Goal: Task Accomplishment & Management: Manage account settings

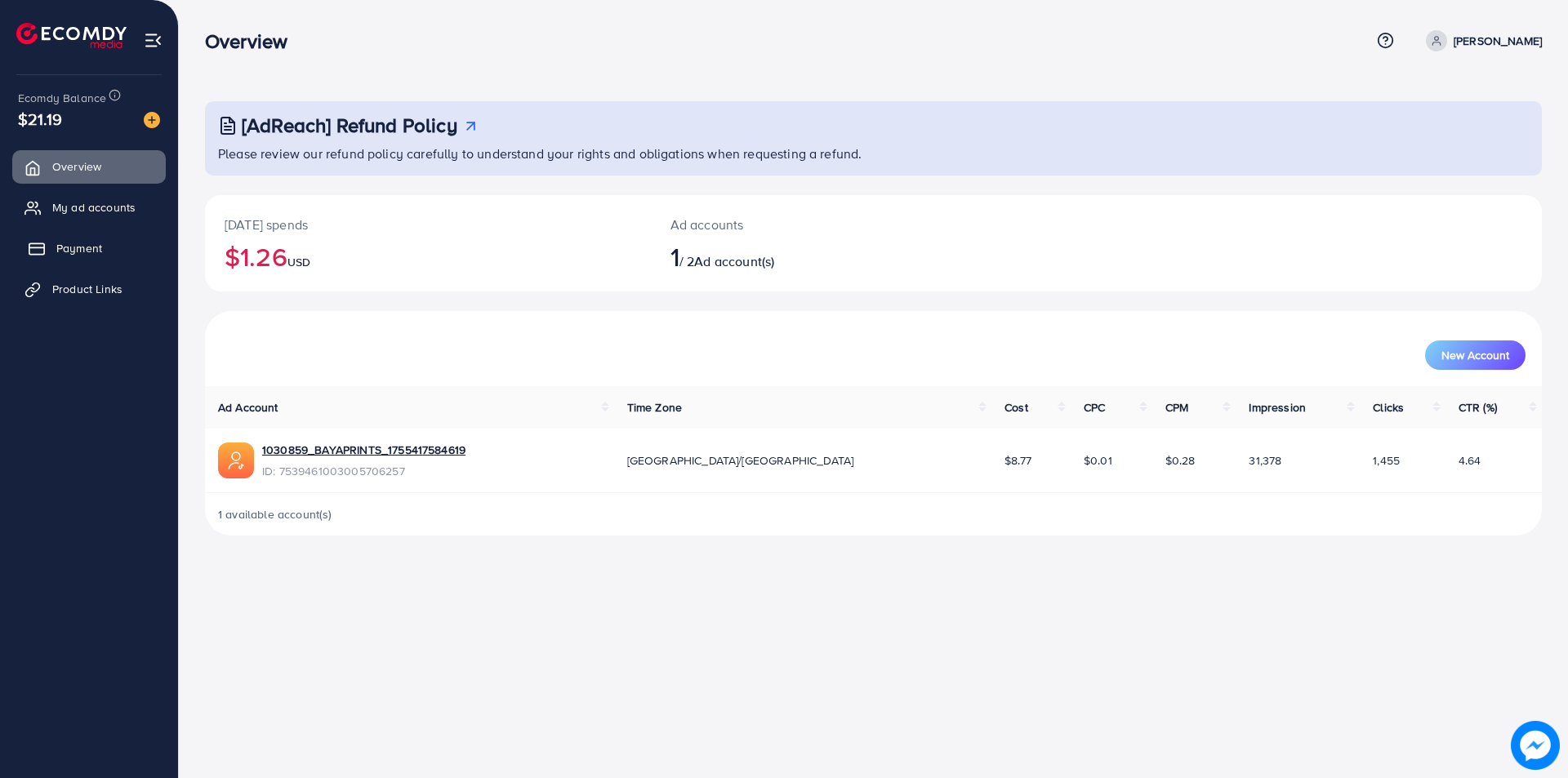
click at [115, 249] on link "Payment" at bounding box center [88, 248] width 153 height 32
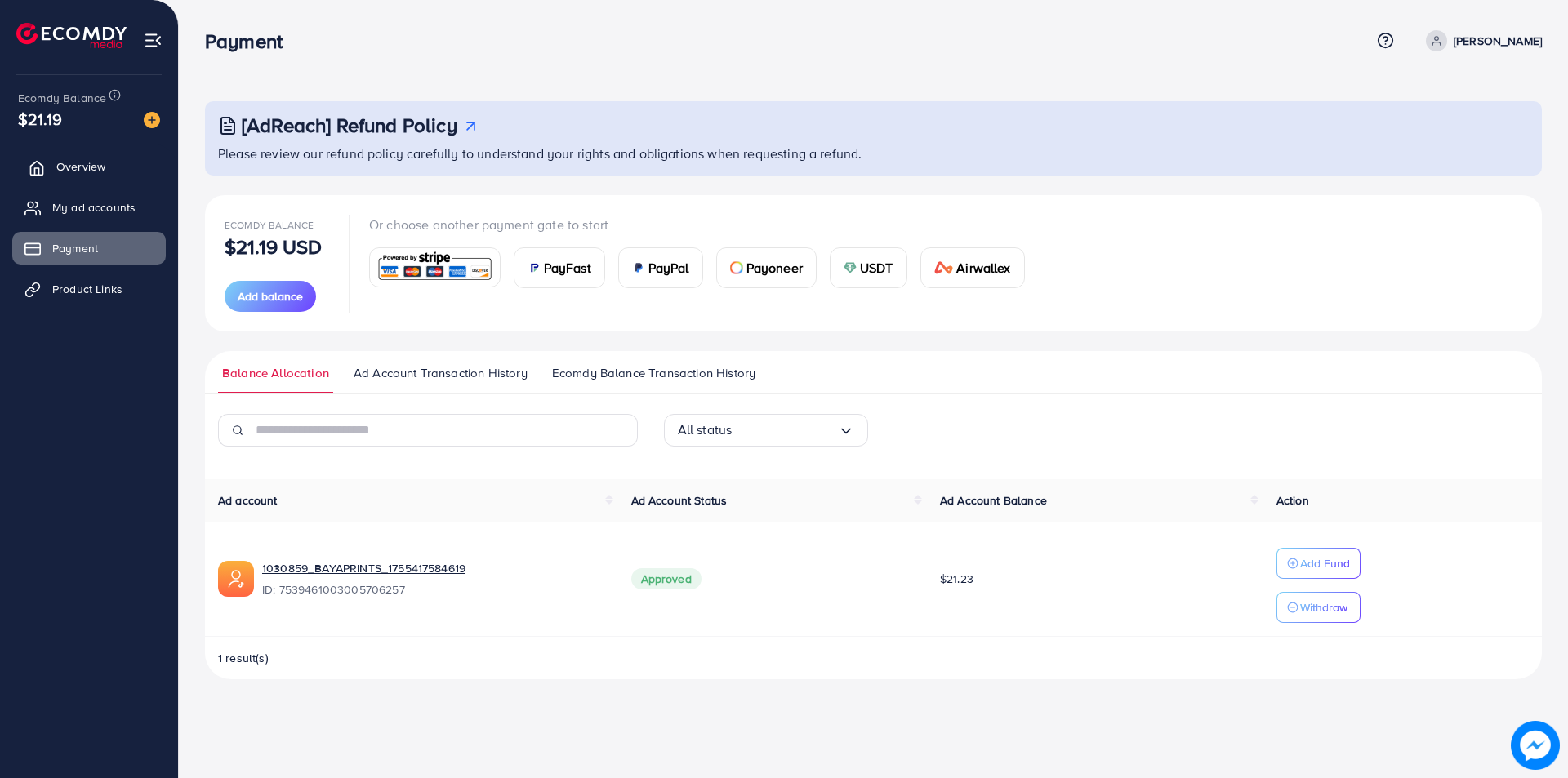
click at [120, 157] on link "Overview" at bounding box center [88, 166] width 153 height 32
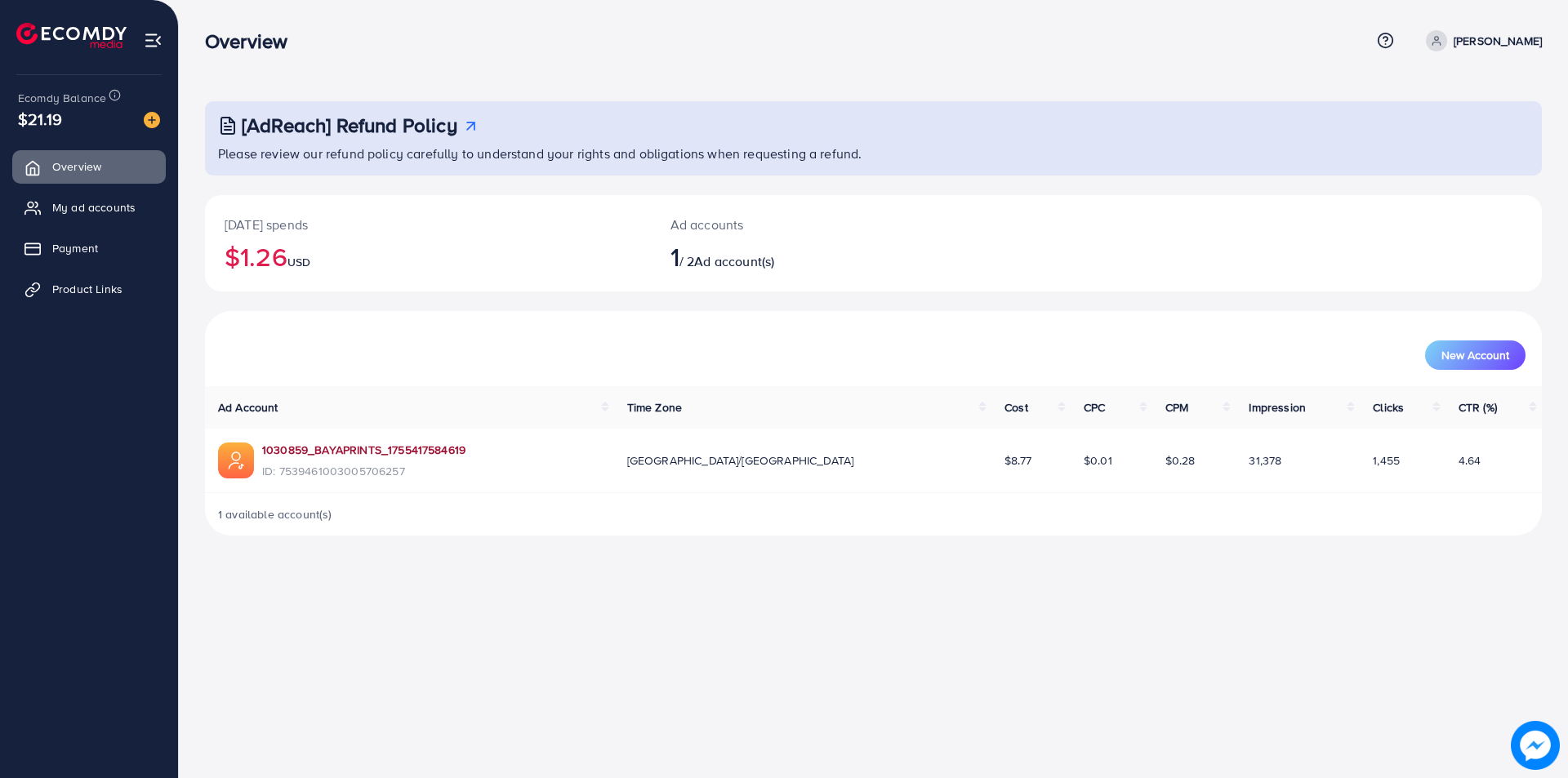
click at [376, 451] on link "1030859_BAYAPRINTS_1755417584619" at bounding box center [364, 450] width 203 height 17
click at [125, 216] on link "My ad accounts" at bounding box center [88, 207] width 153 height 32
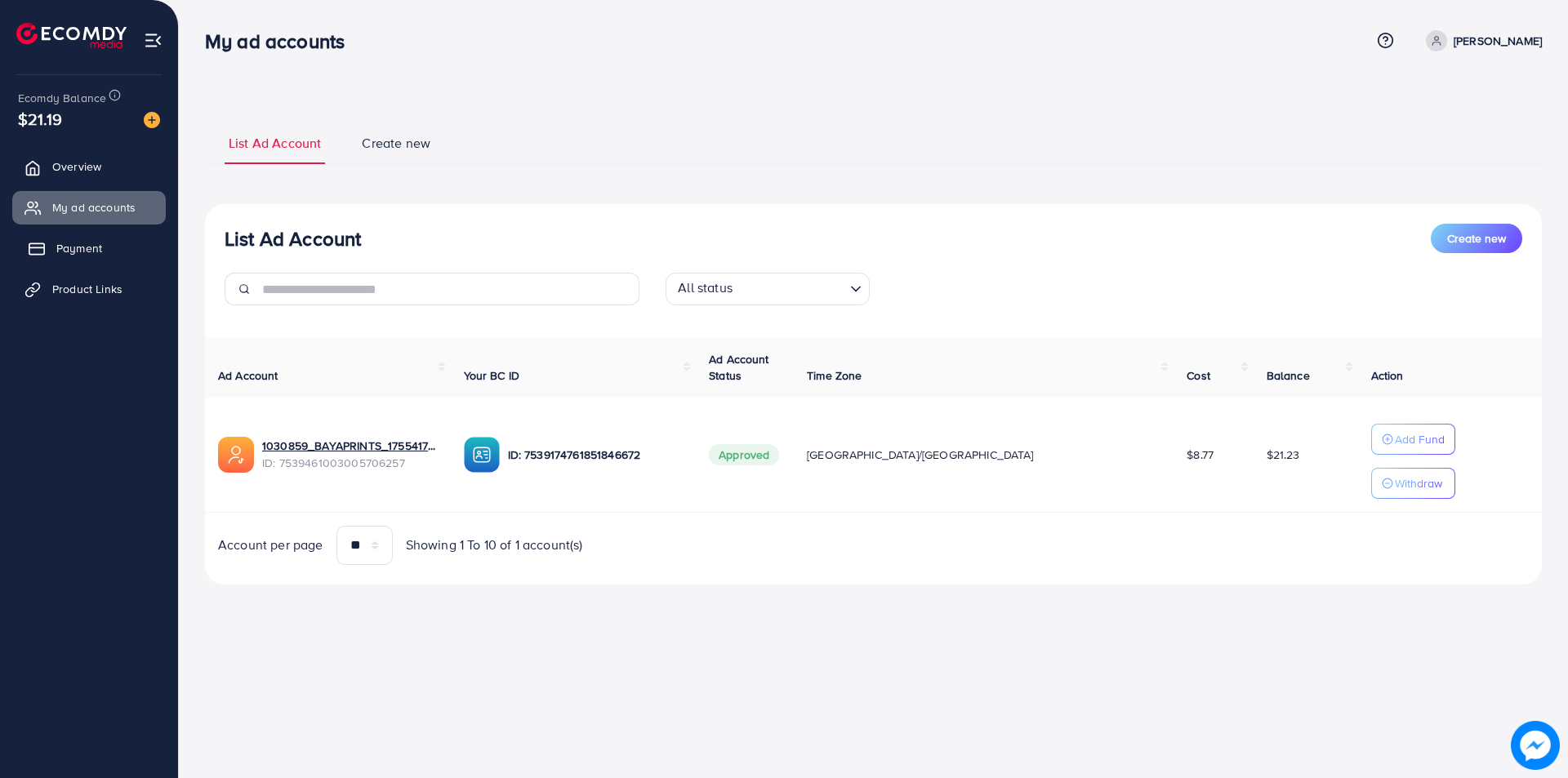
click at [103, 263] on link "Payment" at bounding box center [88, 248] width 153 height 32
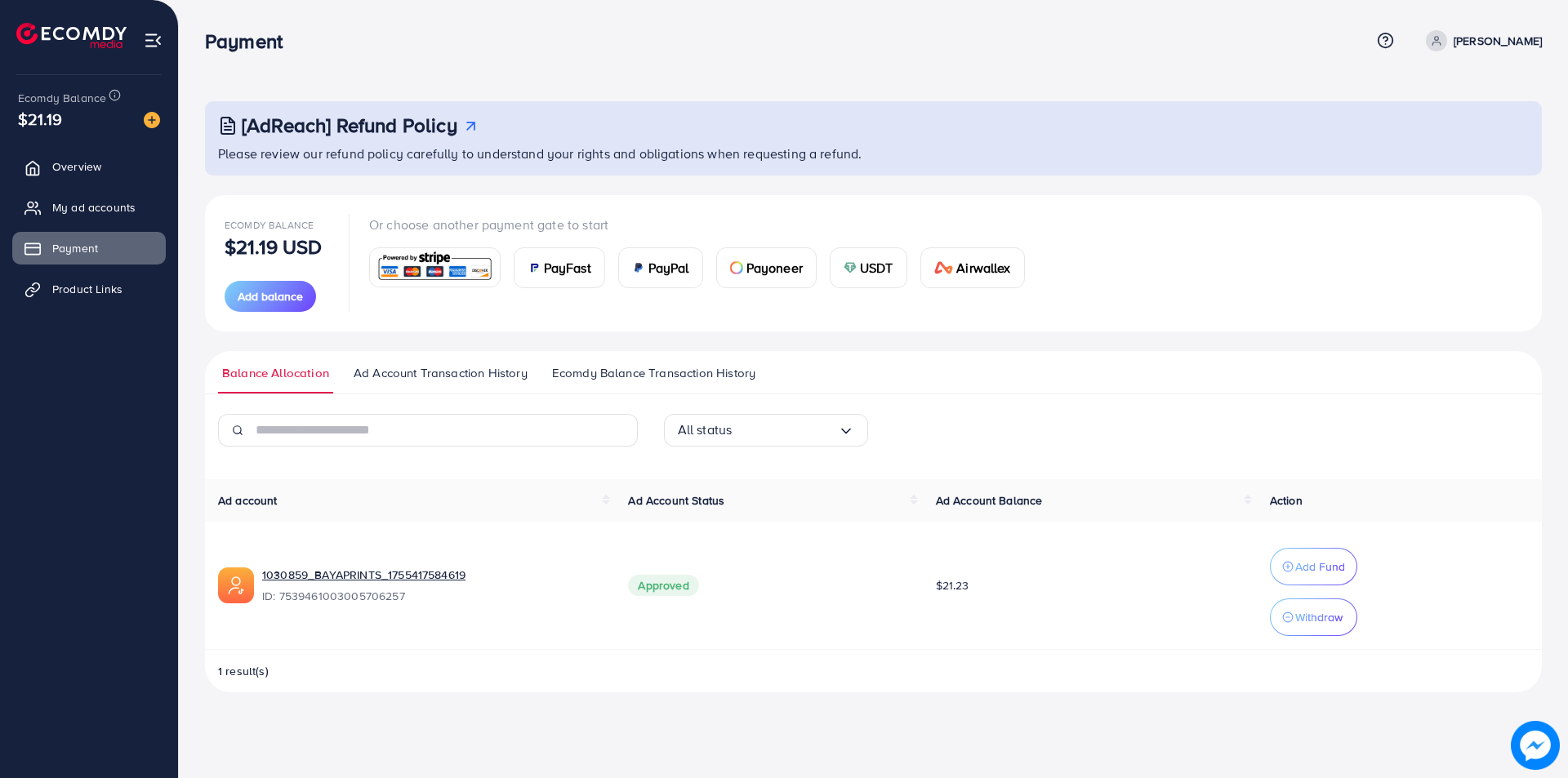
click at [1484, 38] on p "[PERSON_NAME]" at bounding box center [1497, 40] width 88 height 19
click at [1428, 95] on span "Profile" at bounding box center [1440, 97] width 38 height 19
select select "********"
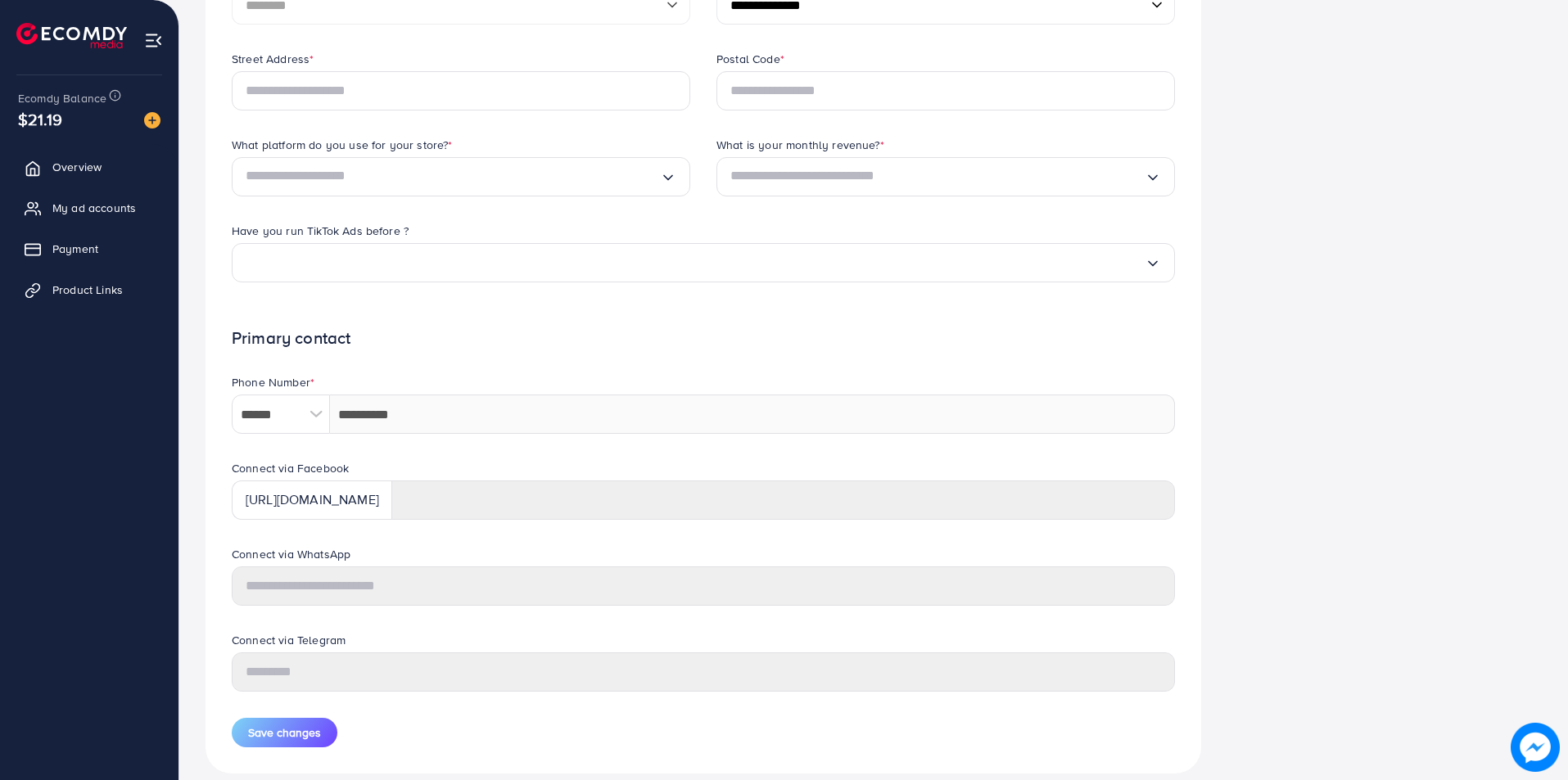
scroll to position [512, 0]
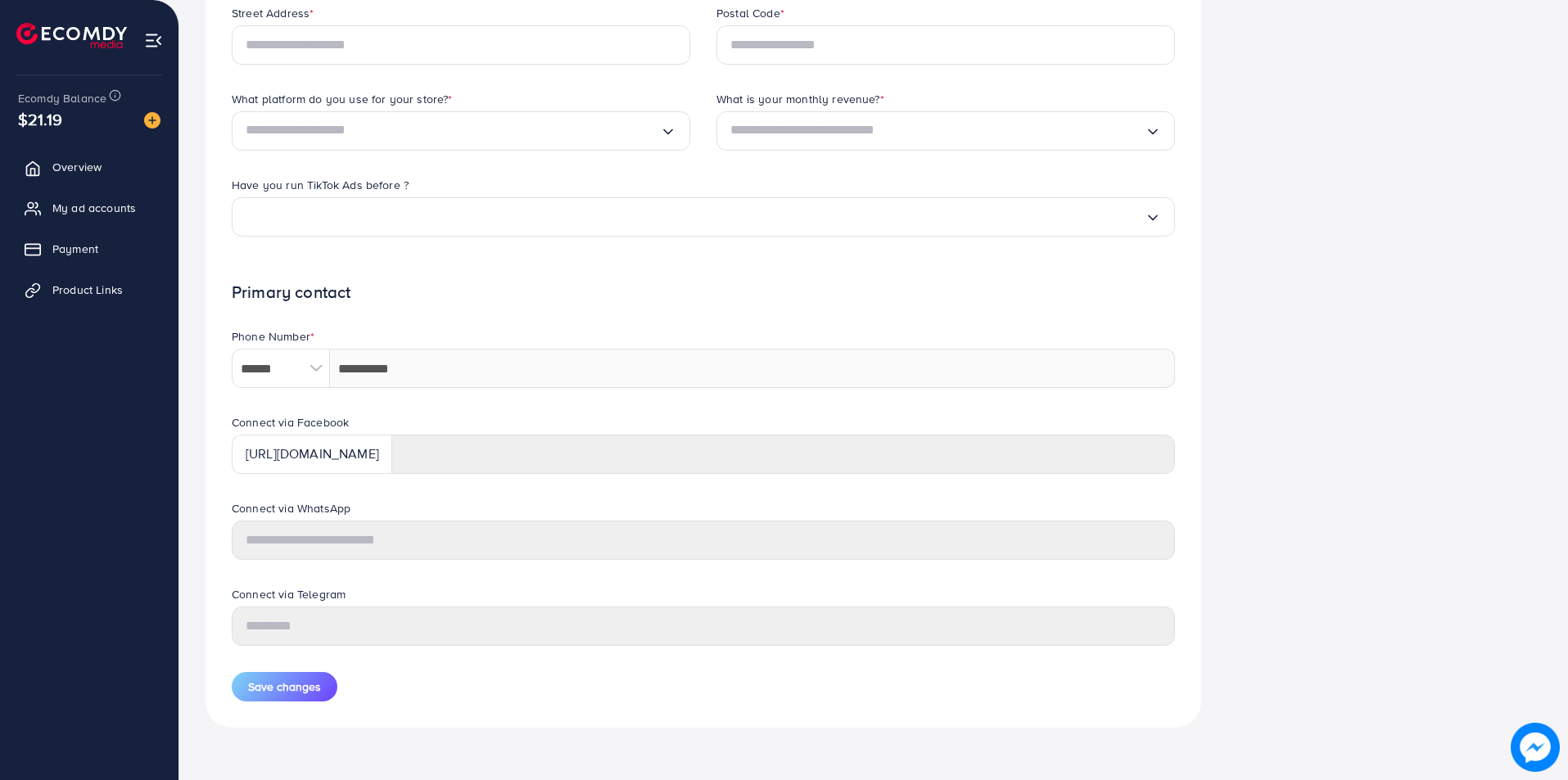
click at [92, 190] on ul "Overview My ad accounts Payment Product Links" at bounding box center [89, 233] width 178 height 180
click at [92, 206] on span "My ad accounts" at bounding box center [97, 208] width 83 height 17
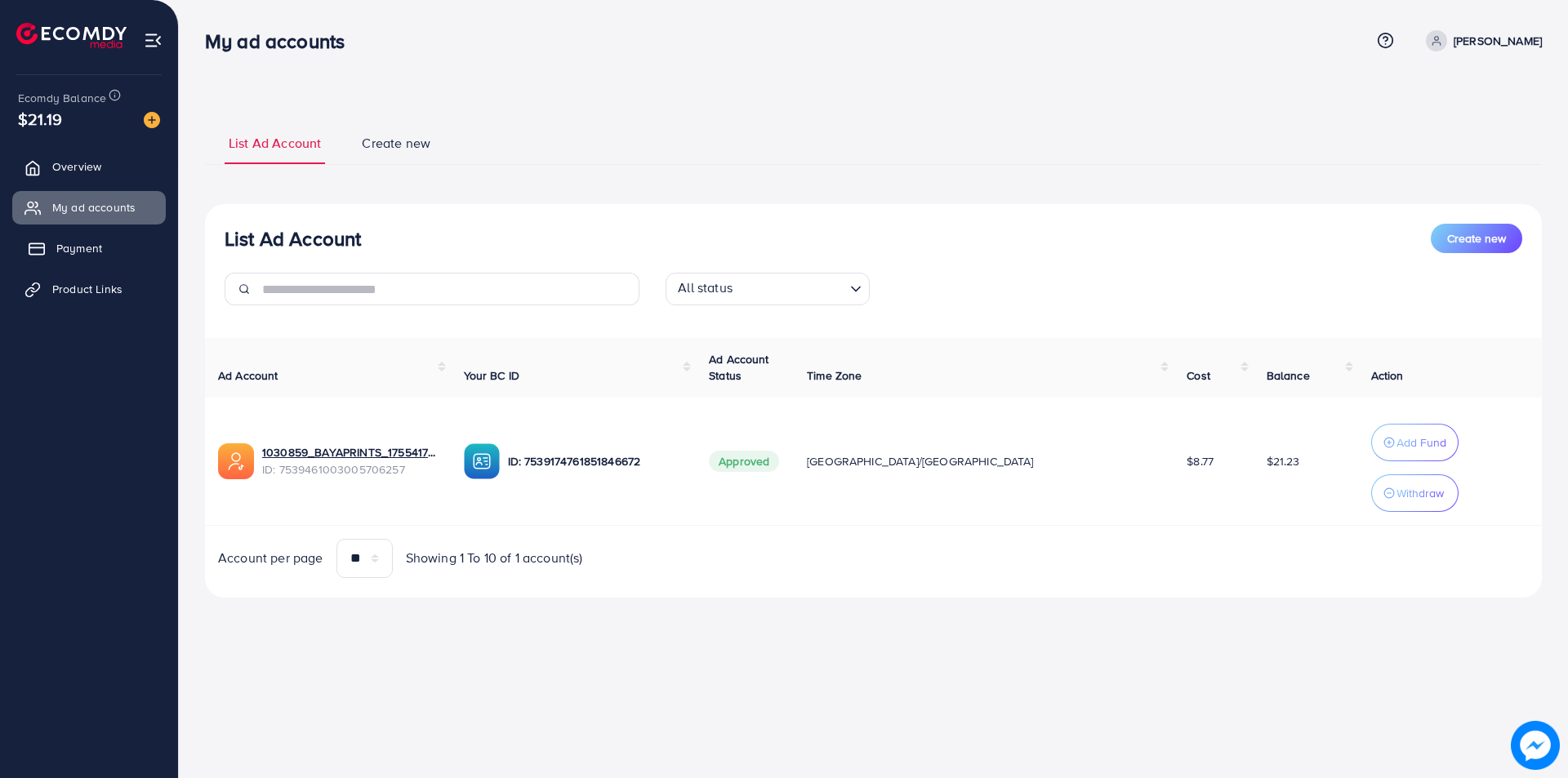
click at [82, 245] on span "Payment" at bounding box center [79, 248] width 46 height 17
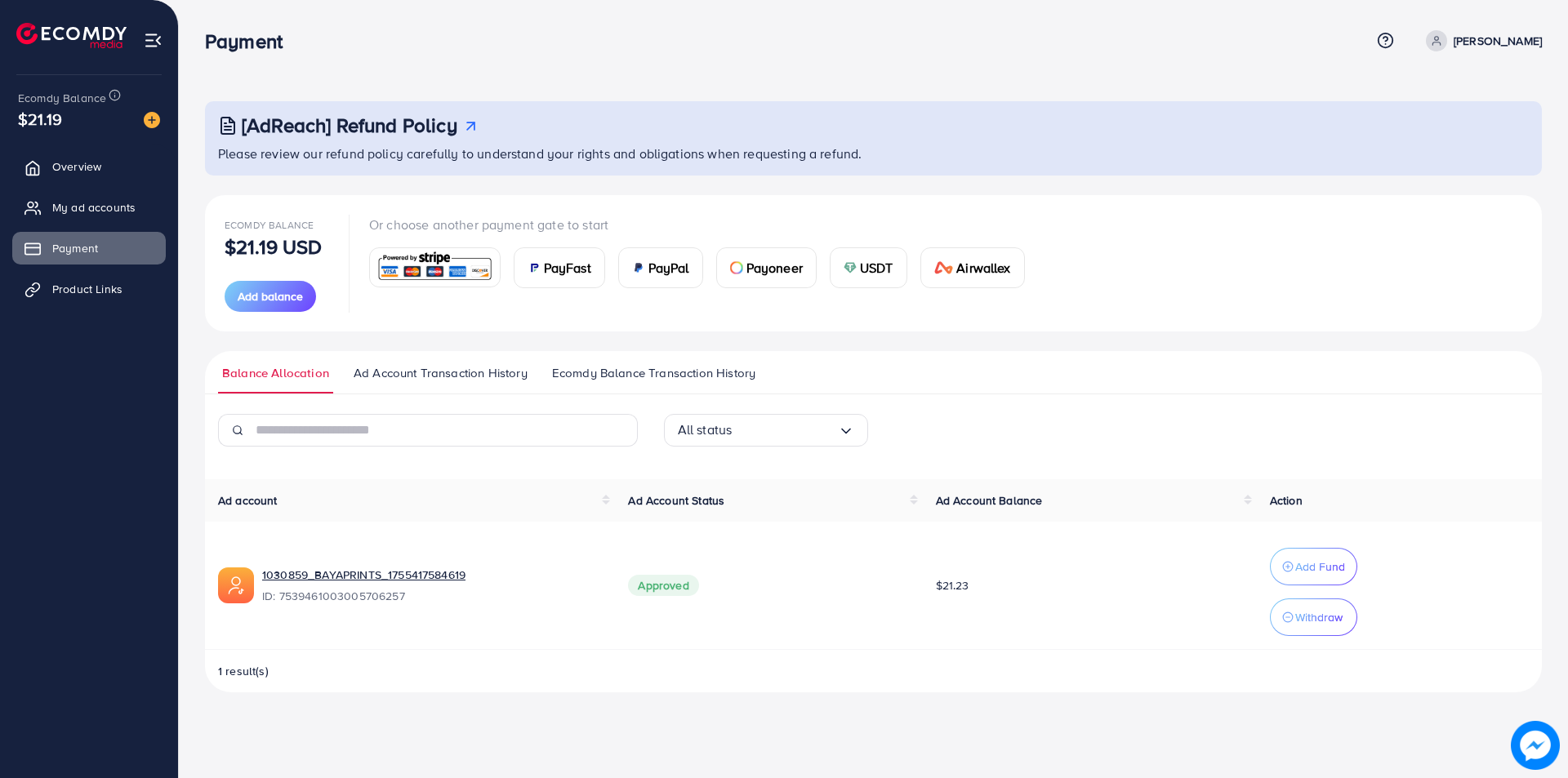
click at [397, 364] on span "Ad Account Transaction History" at bounding box center [440, 373] width 174 height 18
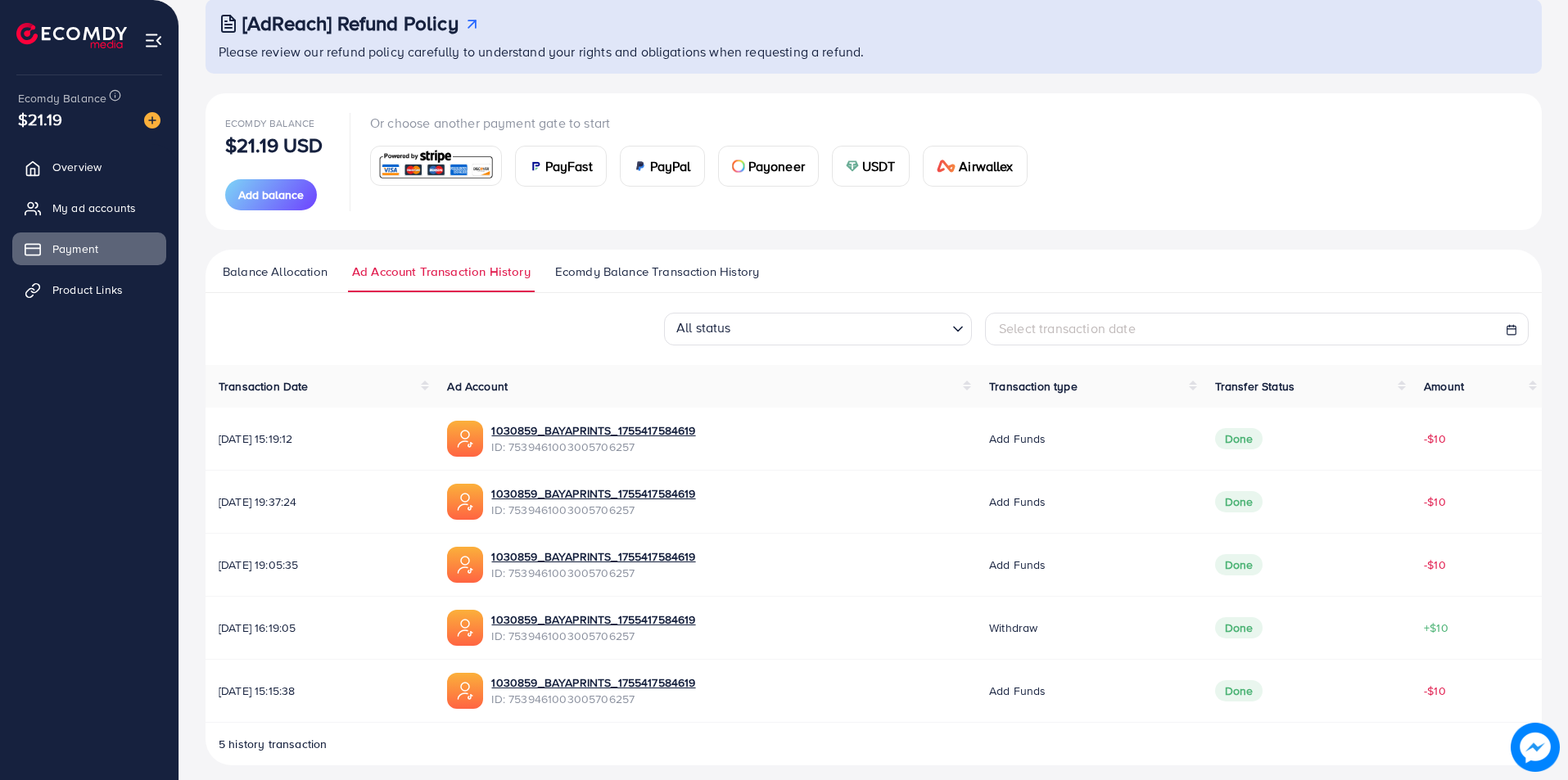
scroll to position [114, 0]
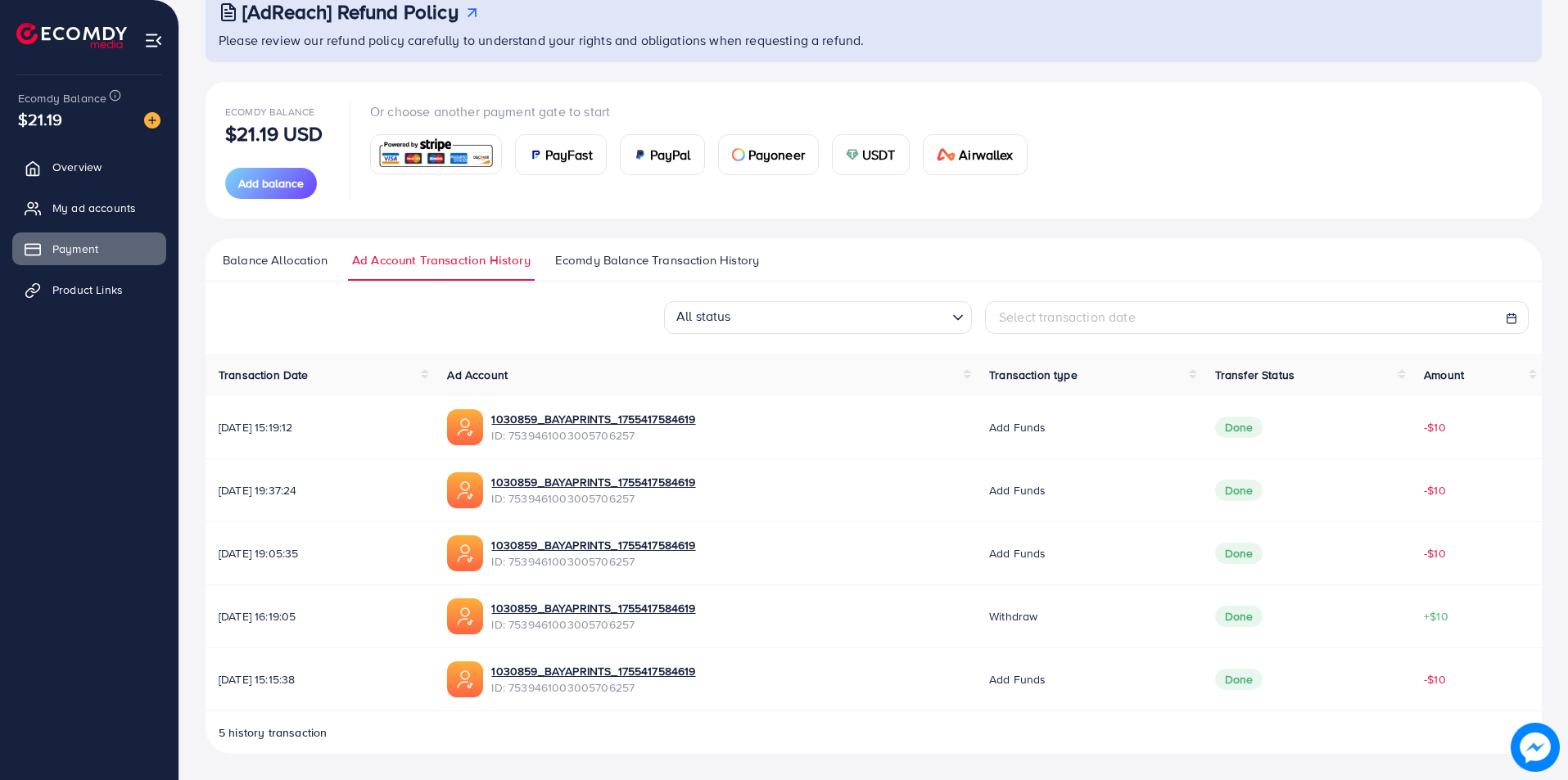
click at [630, 253] on span "Ecomdy Balance Transaction History" at bounding box center [657, 260] width 204 height 18
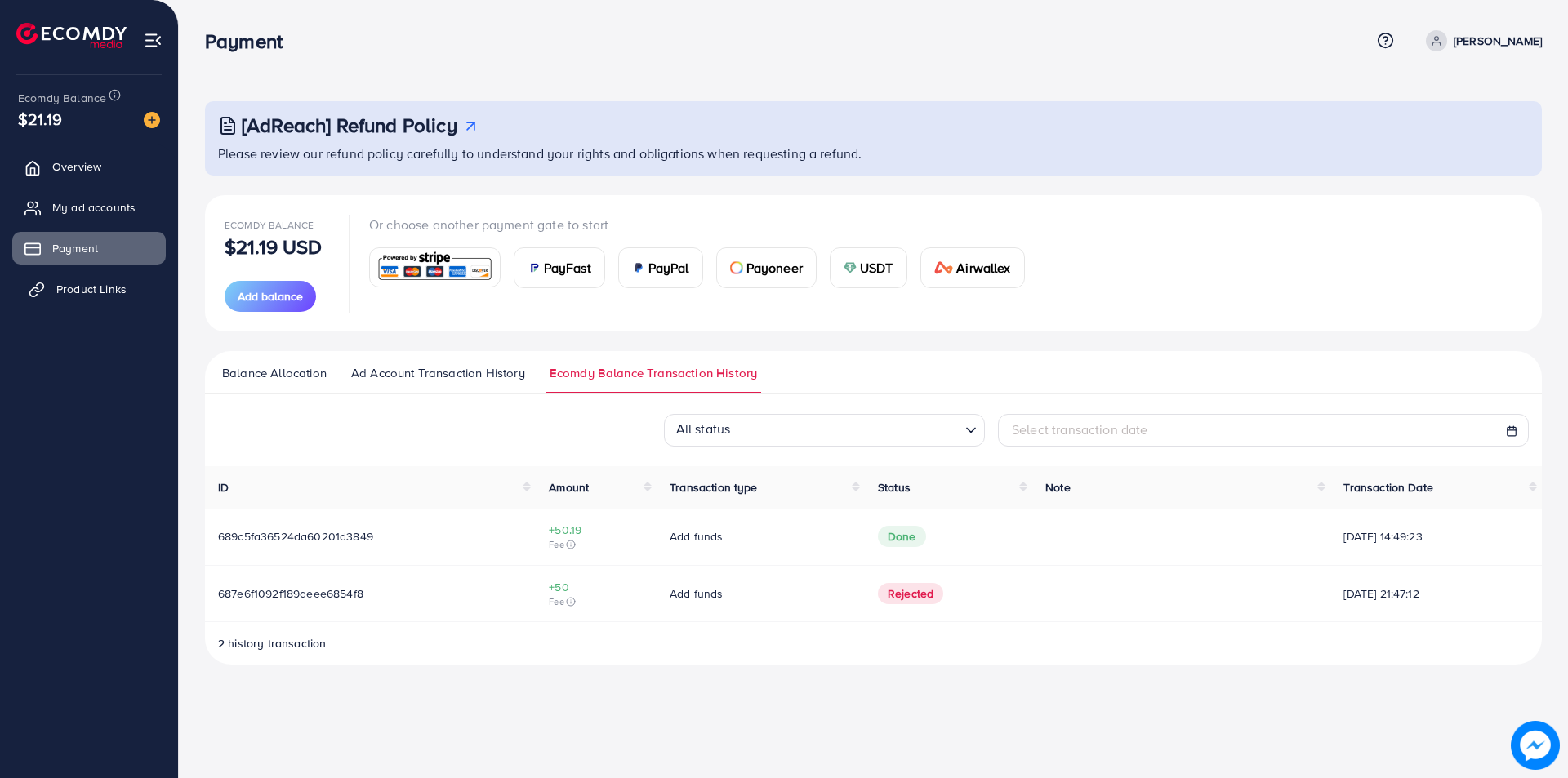
click at [98, 297] on span "Product Links" at bounding box center [91, 289] width 70 height 17
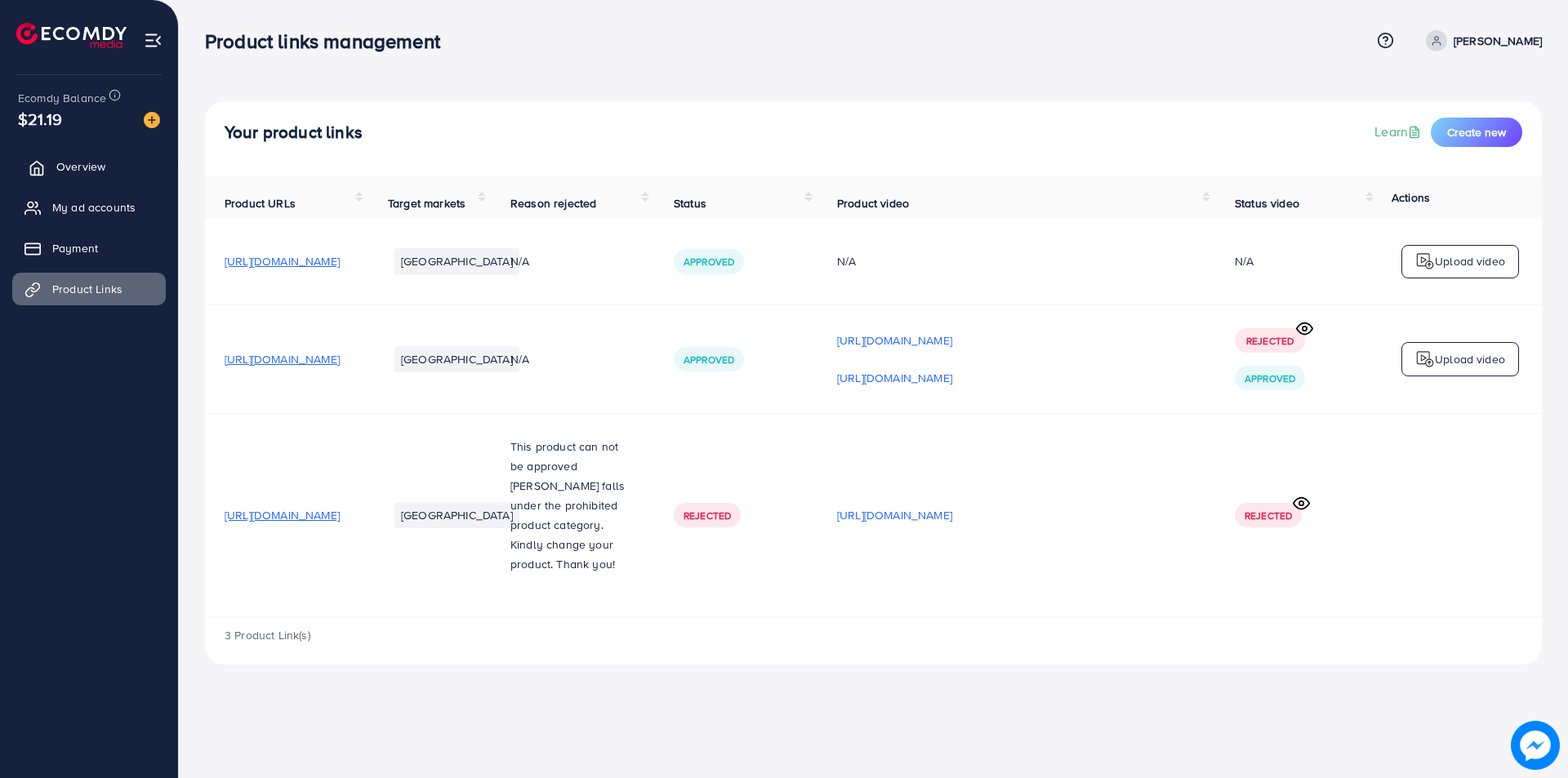
click at [125, 164] on link "Overview" at bounding box center [88, 166] width 153 height 32
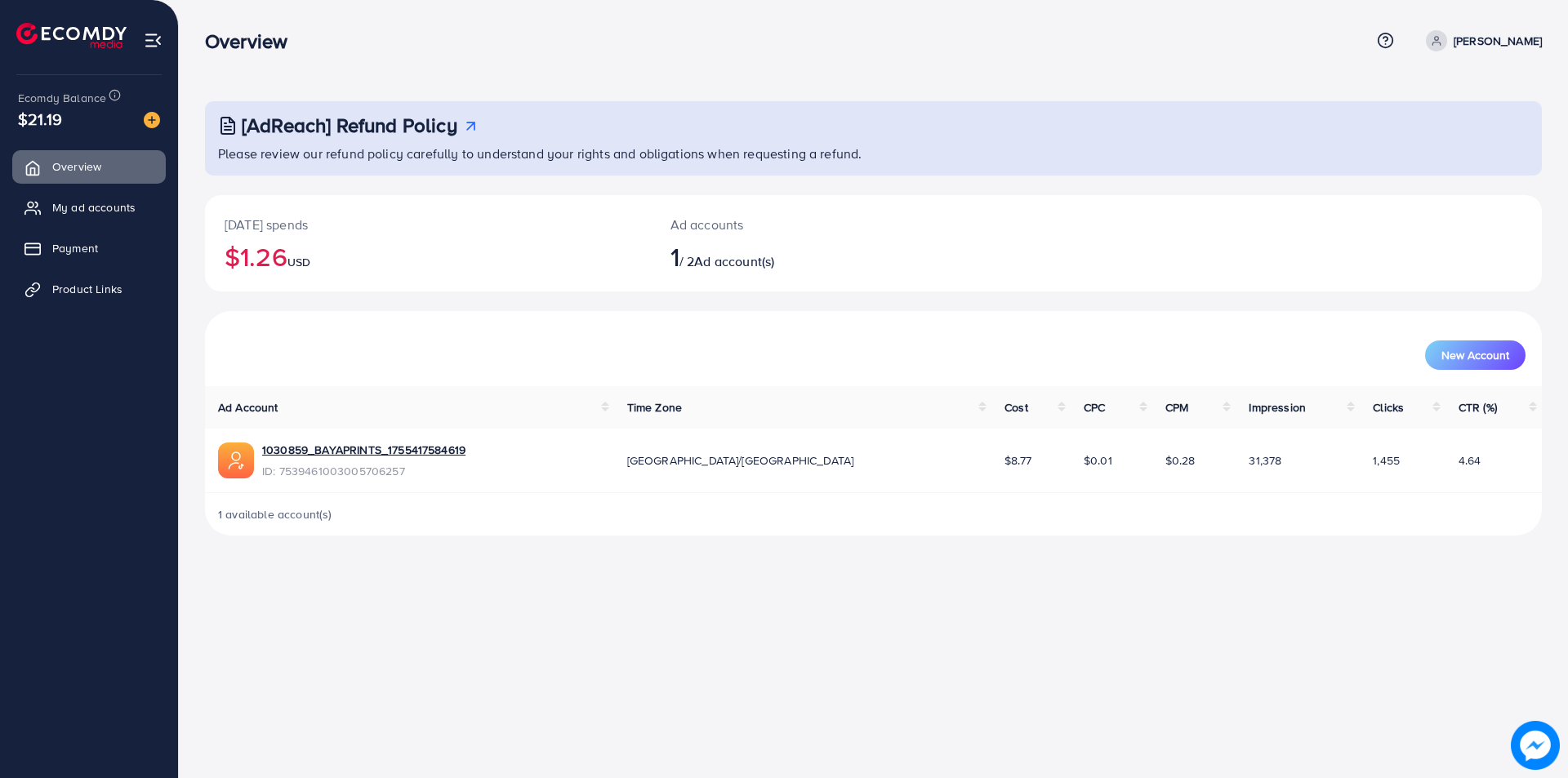
drag, startPoint x: 77, startPoint y: 115, endPoint x: 79, endPoint y: 105, distance: 10.2
click at [77, 115] on div "$21.19" at bounding box center [89, 118] width 142 height 24
click at [116, 94] on icon at bounding box center [115, 95] width 12 height 12
click at [115, 204] on span "My ad accounts" at bounding box center [97, 207] width 83 height 17
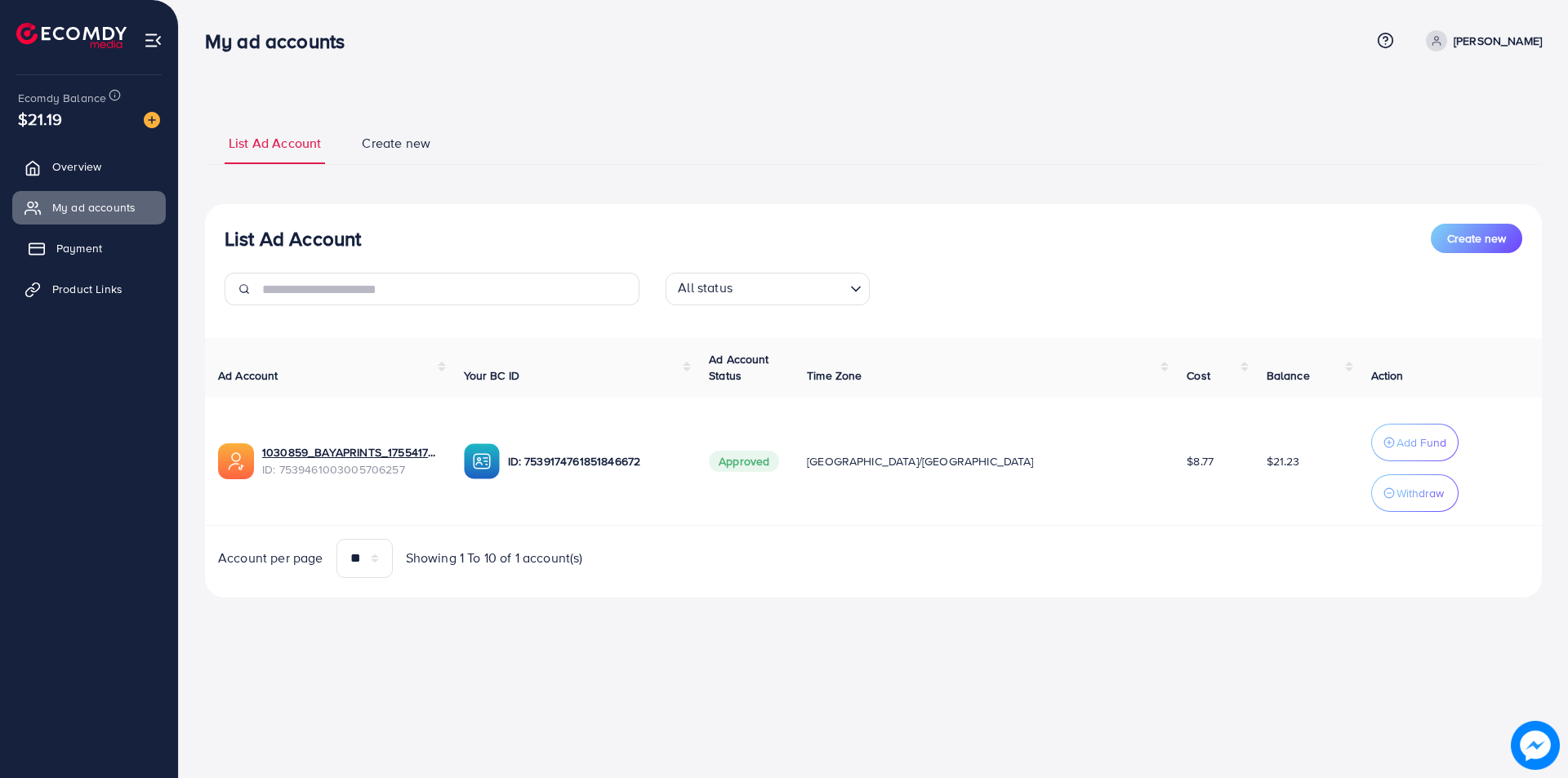
click at [93, 233] on link "Payment" at bounding box center [88, 248] width 153 height 32
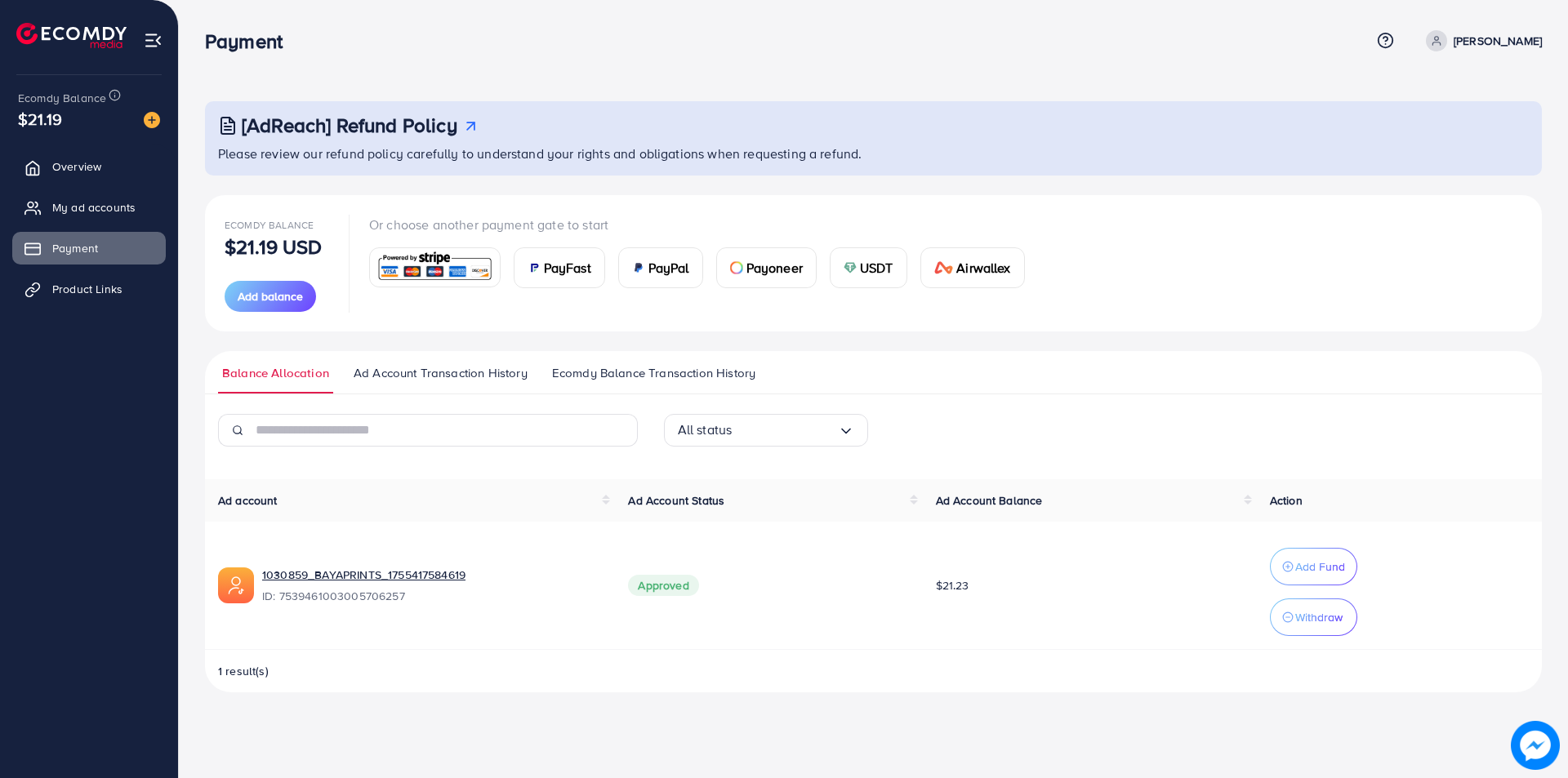
click at [463, 376] on span "Ad Account Transaction History" at bounding box center [440, 373] width 174 height 18
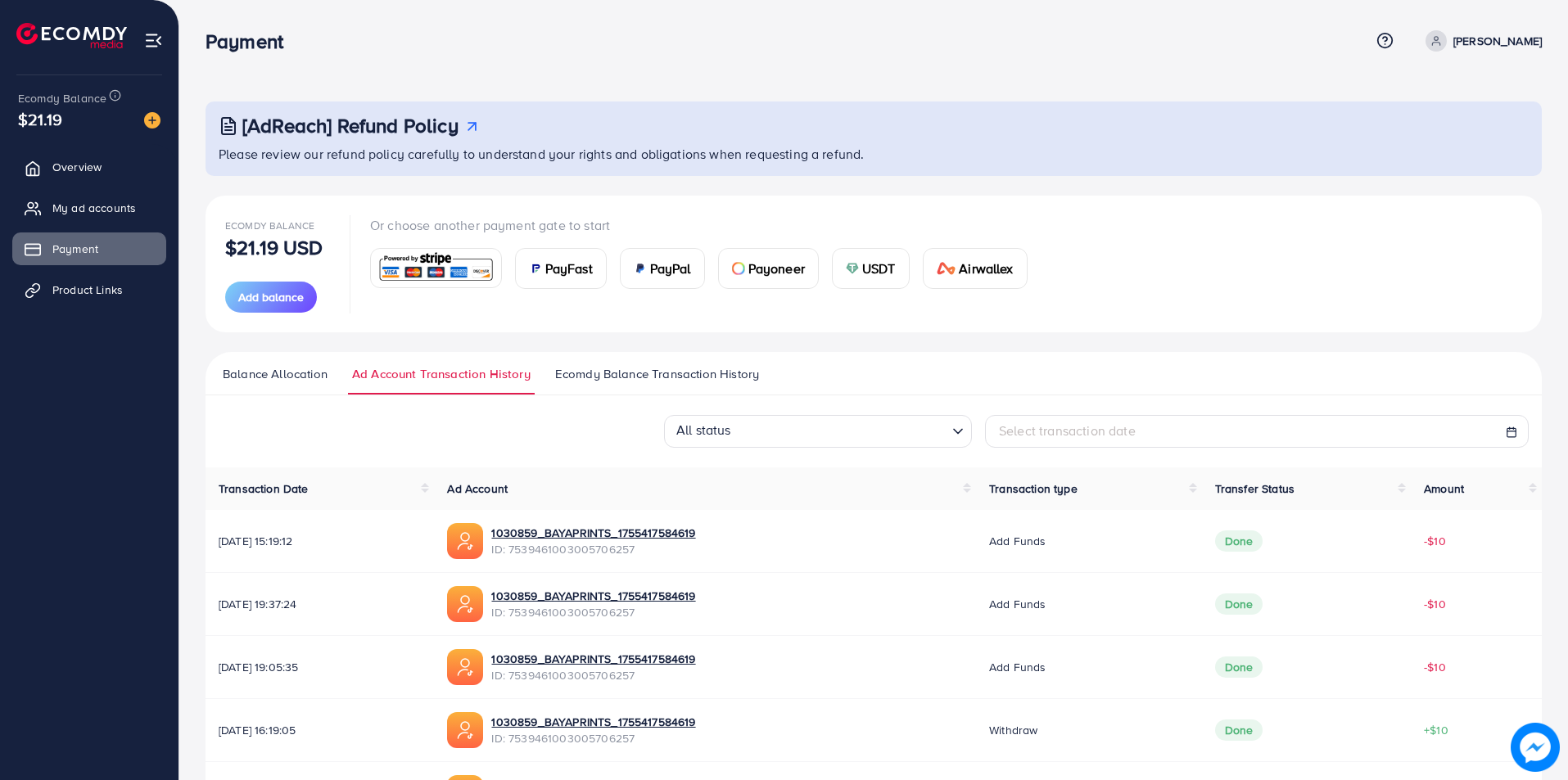
click at [600, 383] on link "Ecomdy Balance Transaction History" at bounding box center [657, 380] width 212 height 30
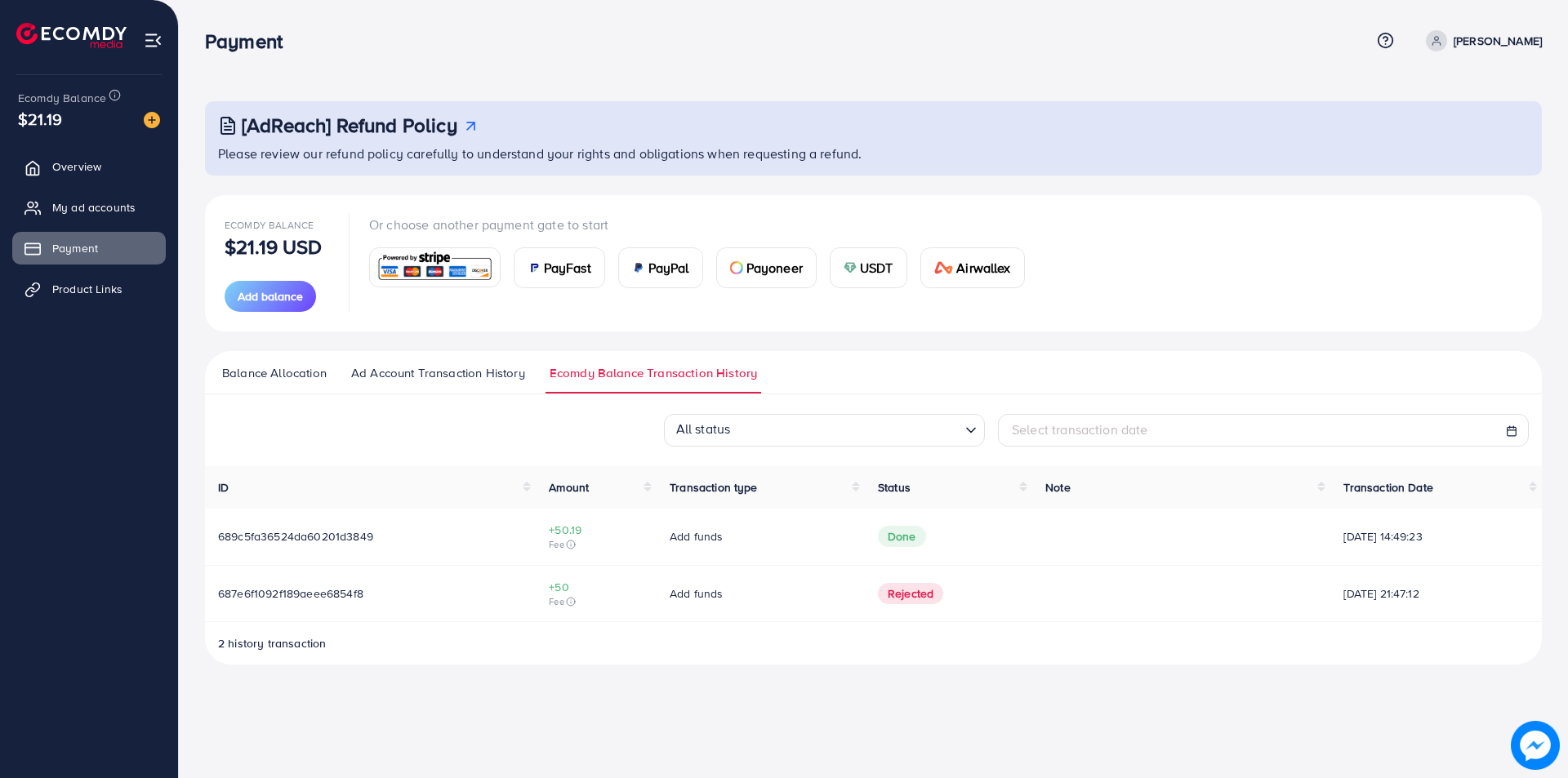
click at [477, 382] on span "Ad Account Transaction History" at bounding box center [438, 373] width 174 height 18
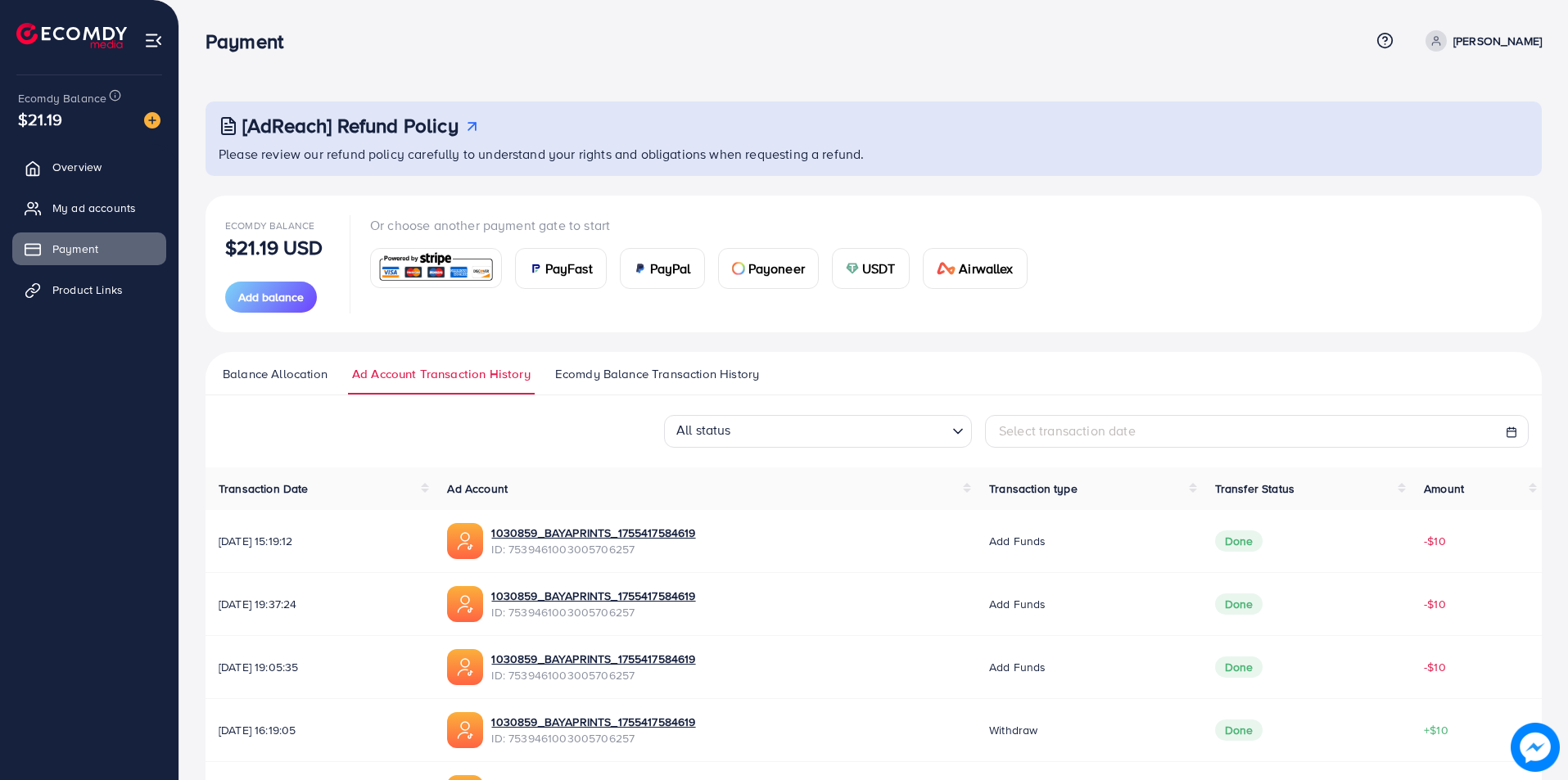
click at [306, 388] on link "Balance Allocation" at bounding box center [275, 380] width 113 height 30
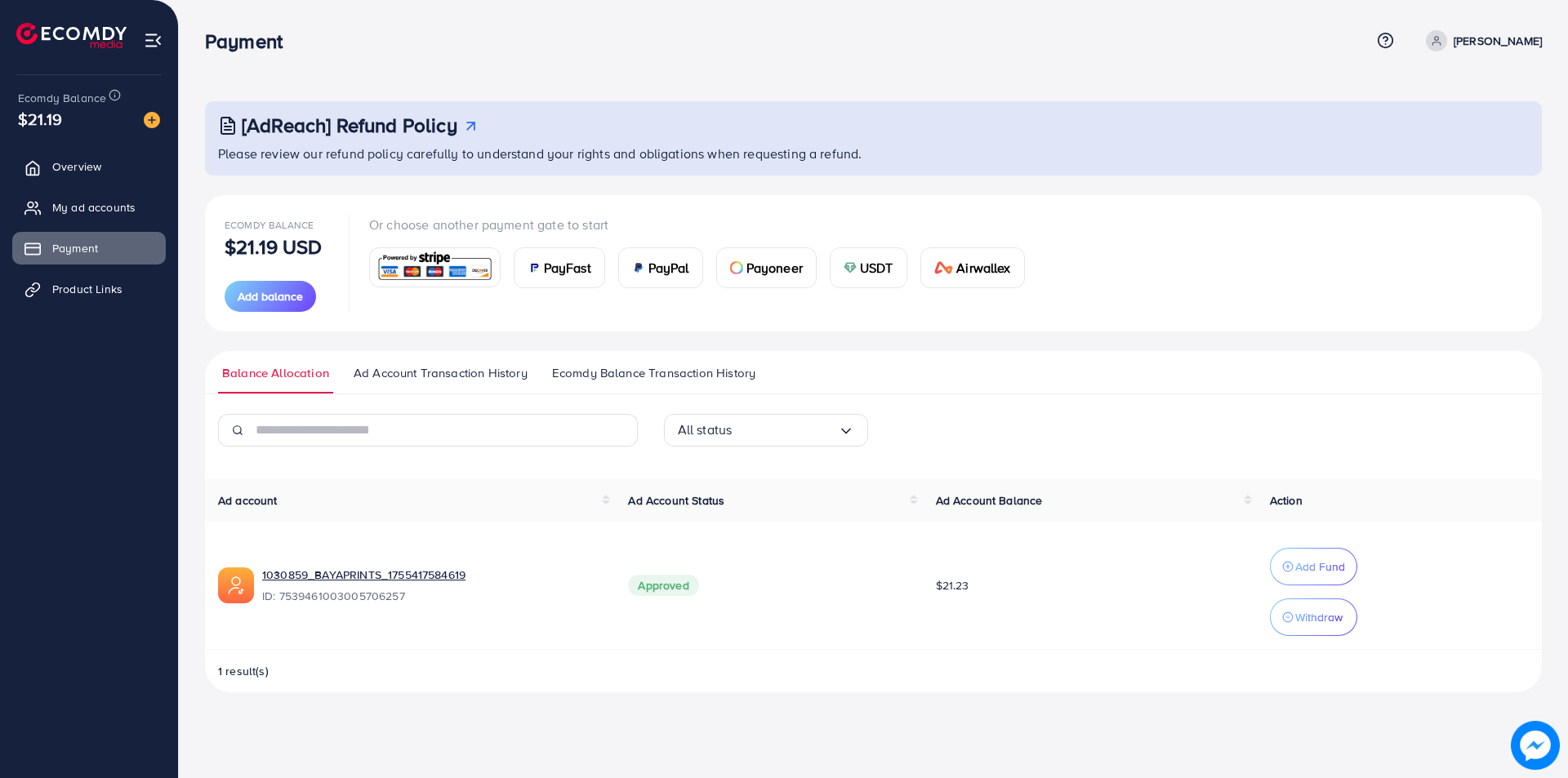
click at [491, 382] on link "Ad Account Transaction History" at bounding box center [440, 379] width 182 height 30
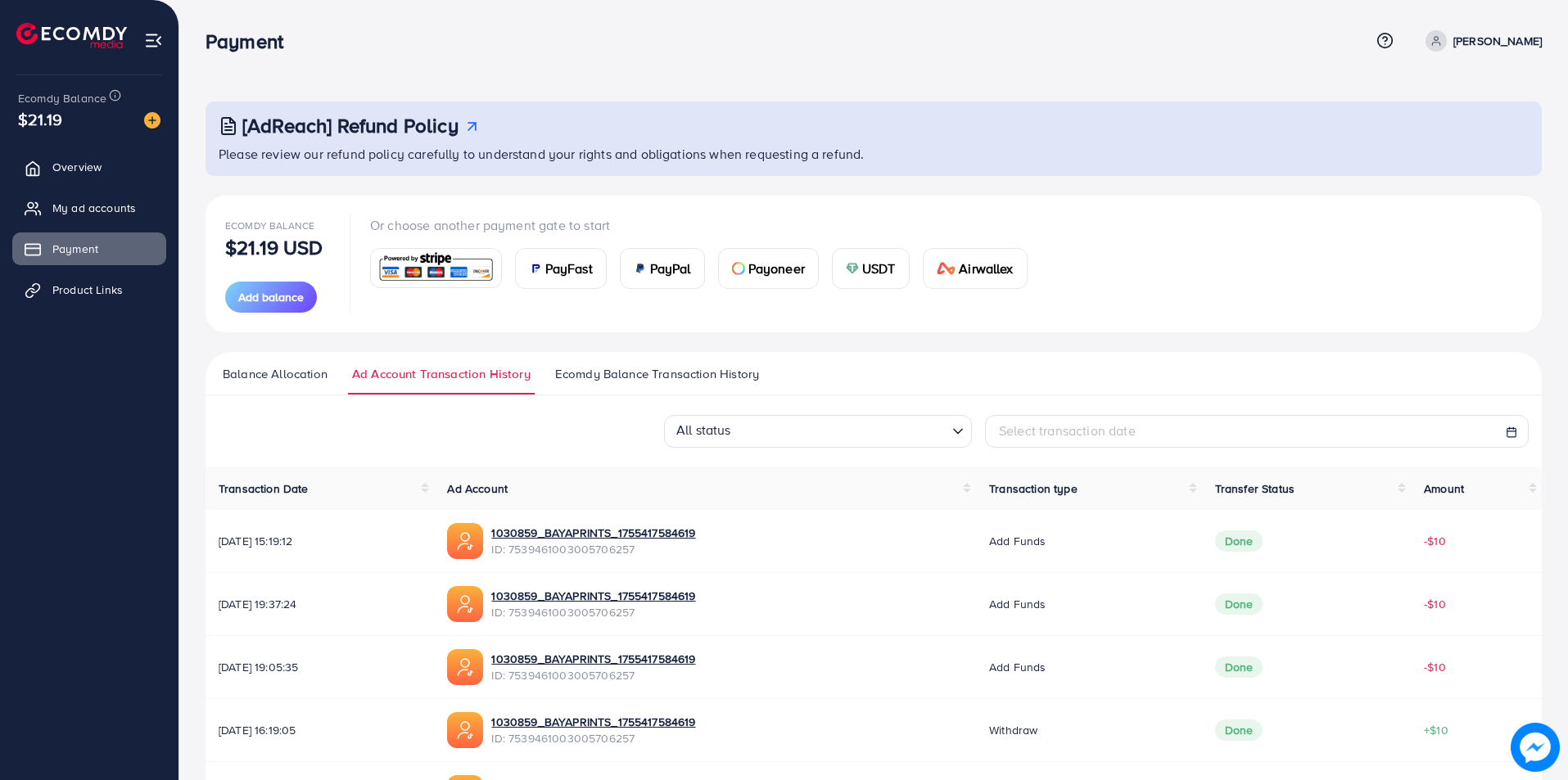
click at [629, 367] on span "Ecomdy Balance Transaction History" at bounding box center [657, 374] width 204 height 18
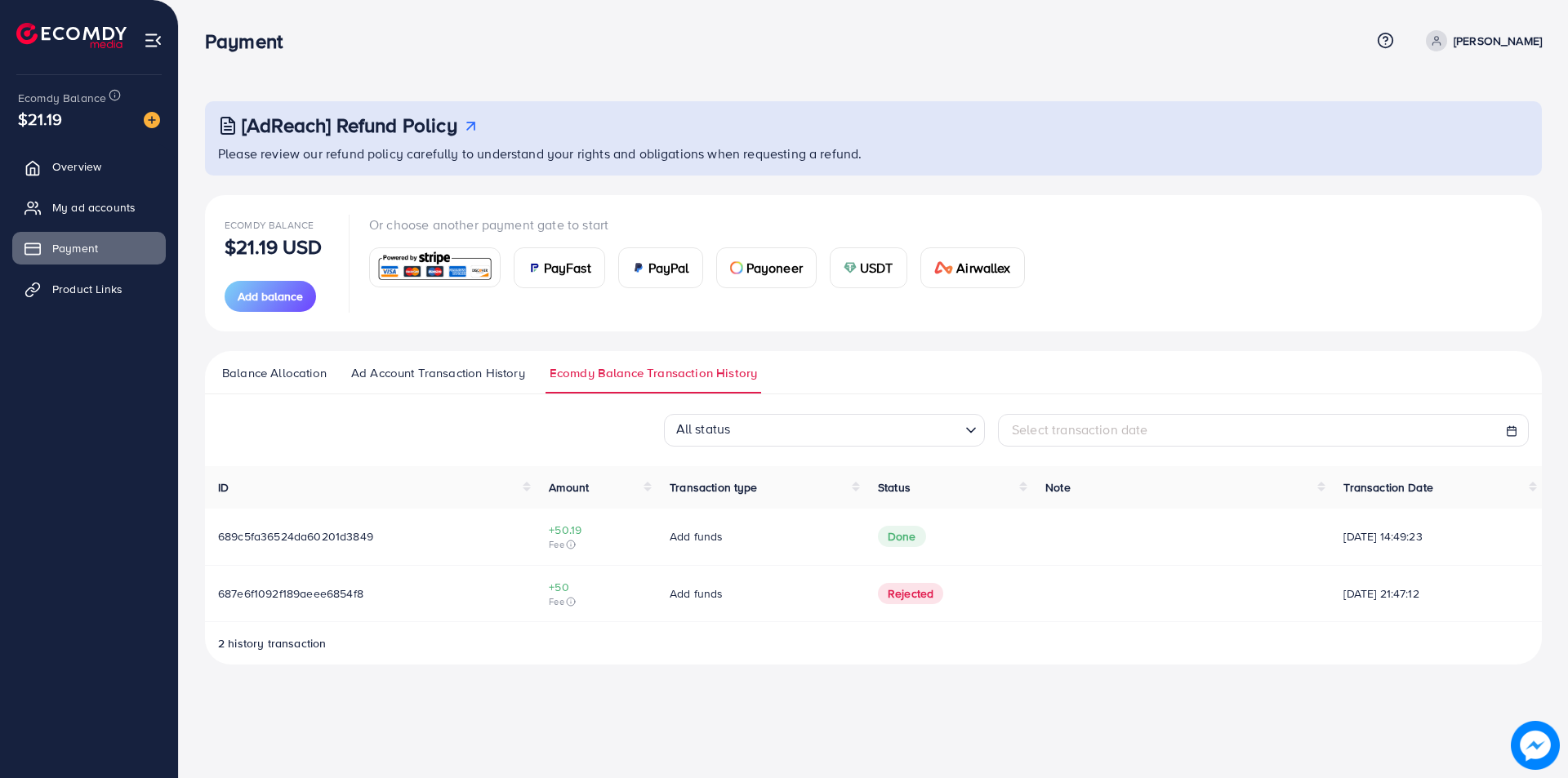
click at [466, 387] on link "Ad Account Transaction History" at bounding box center [438, 379] width 182 height 30
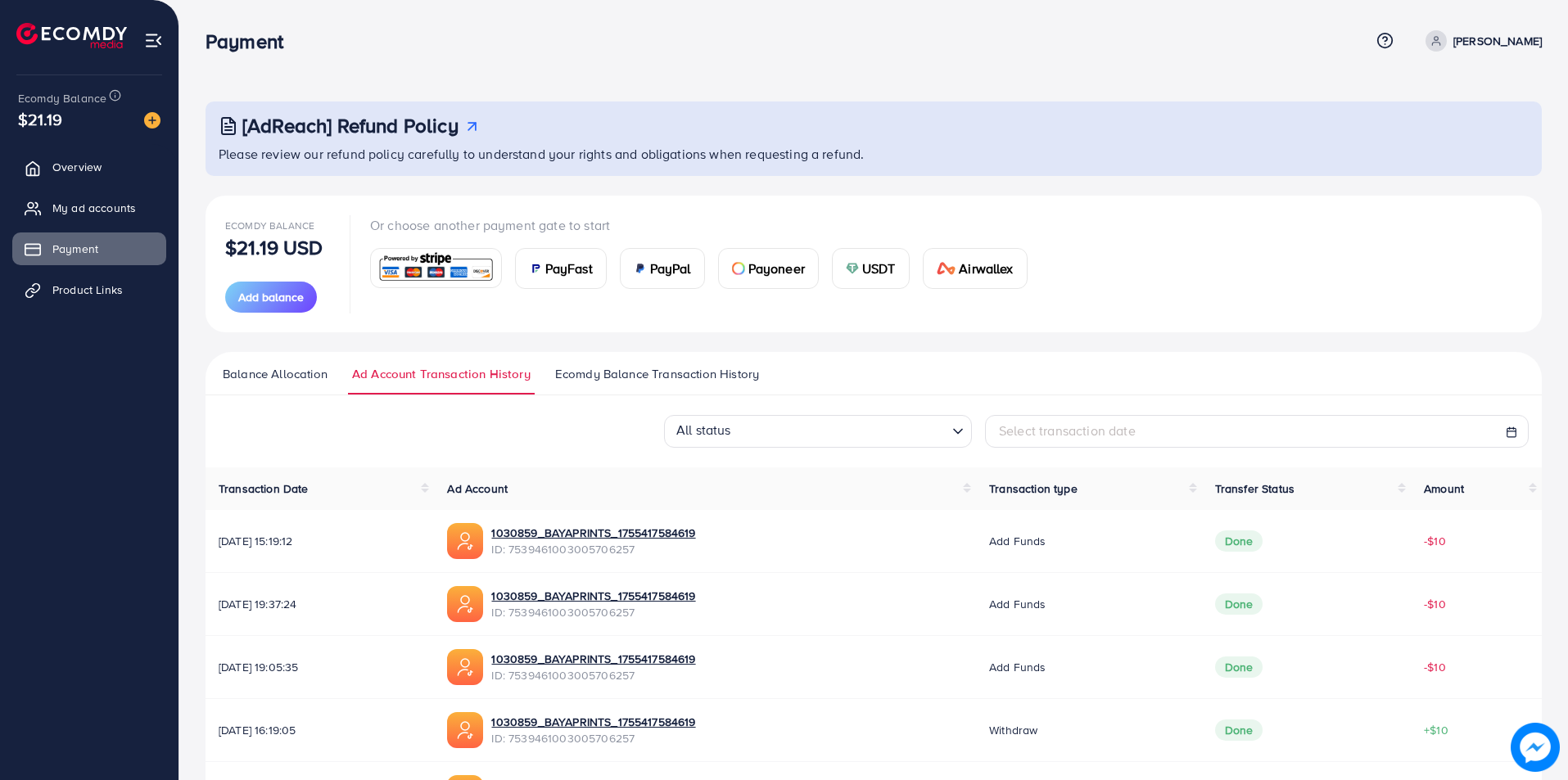
click at [322, 373] on span "Balance Allocation" at bounding box center [275, 374] width 104 height 18
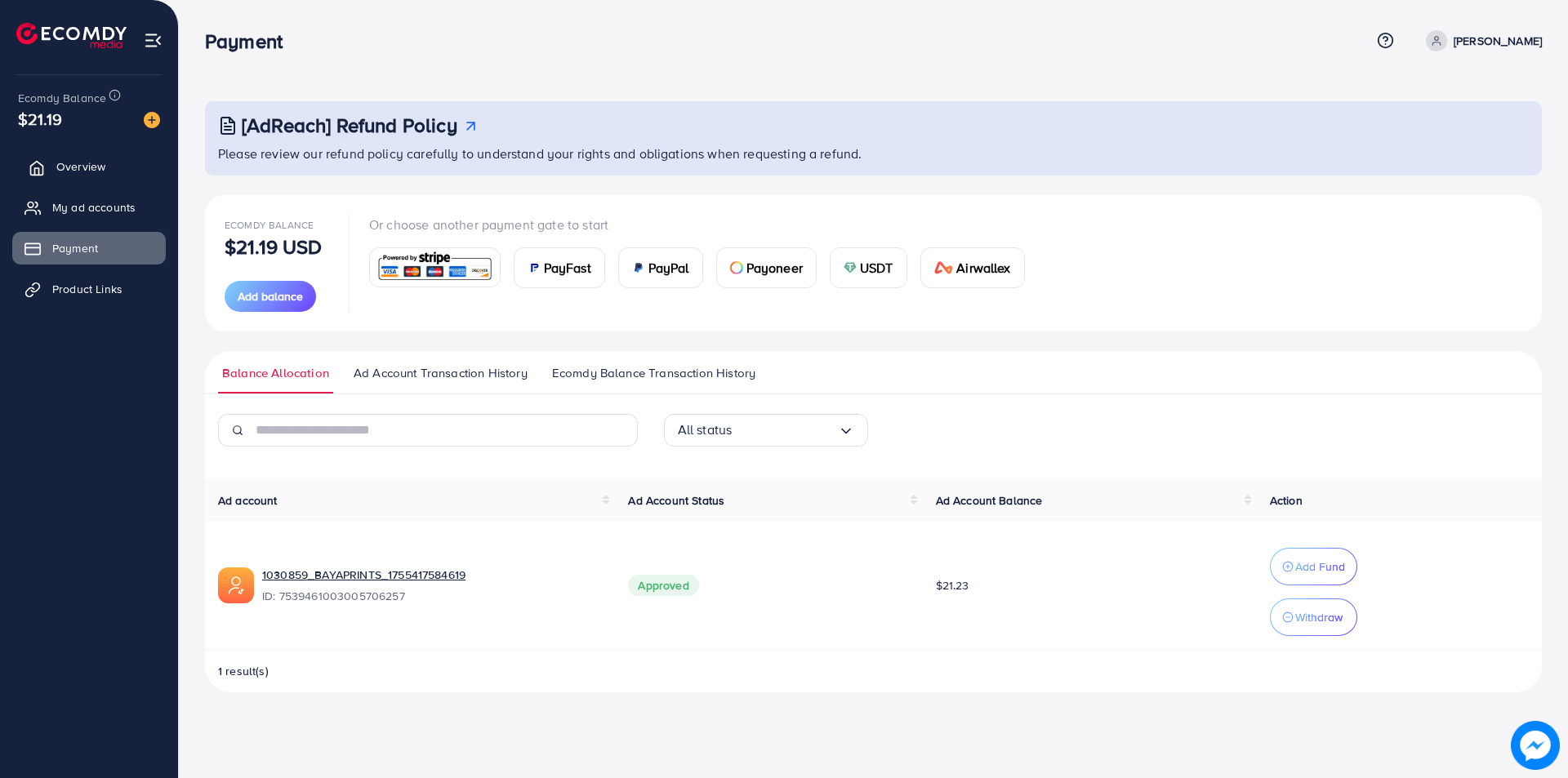
click at [99, 160] on span "Overview" at bounding box center [80, 166] width 49 height 17
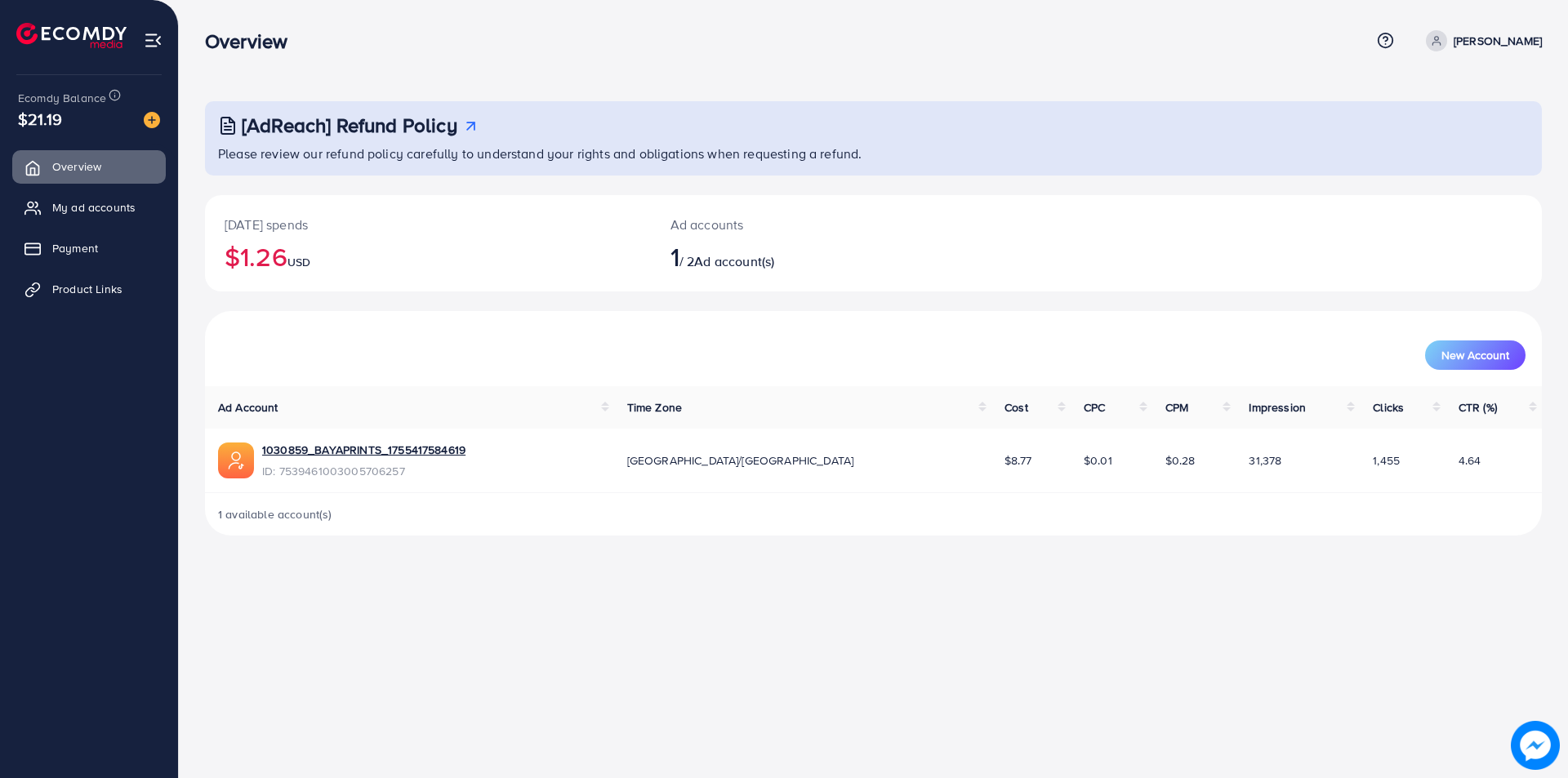
click at [1433, 55] on div "Overview Help Center Contact Support Term and policy About Us [PERSON_NAME] Pro…" at bounding box center [873, 40] width 1337 height 44
click at [154, 39] on img at bounding box center [152, 39] width 18 height 18
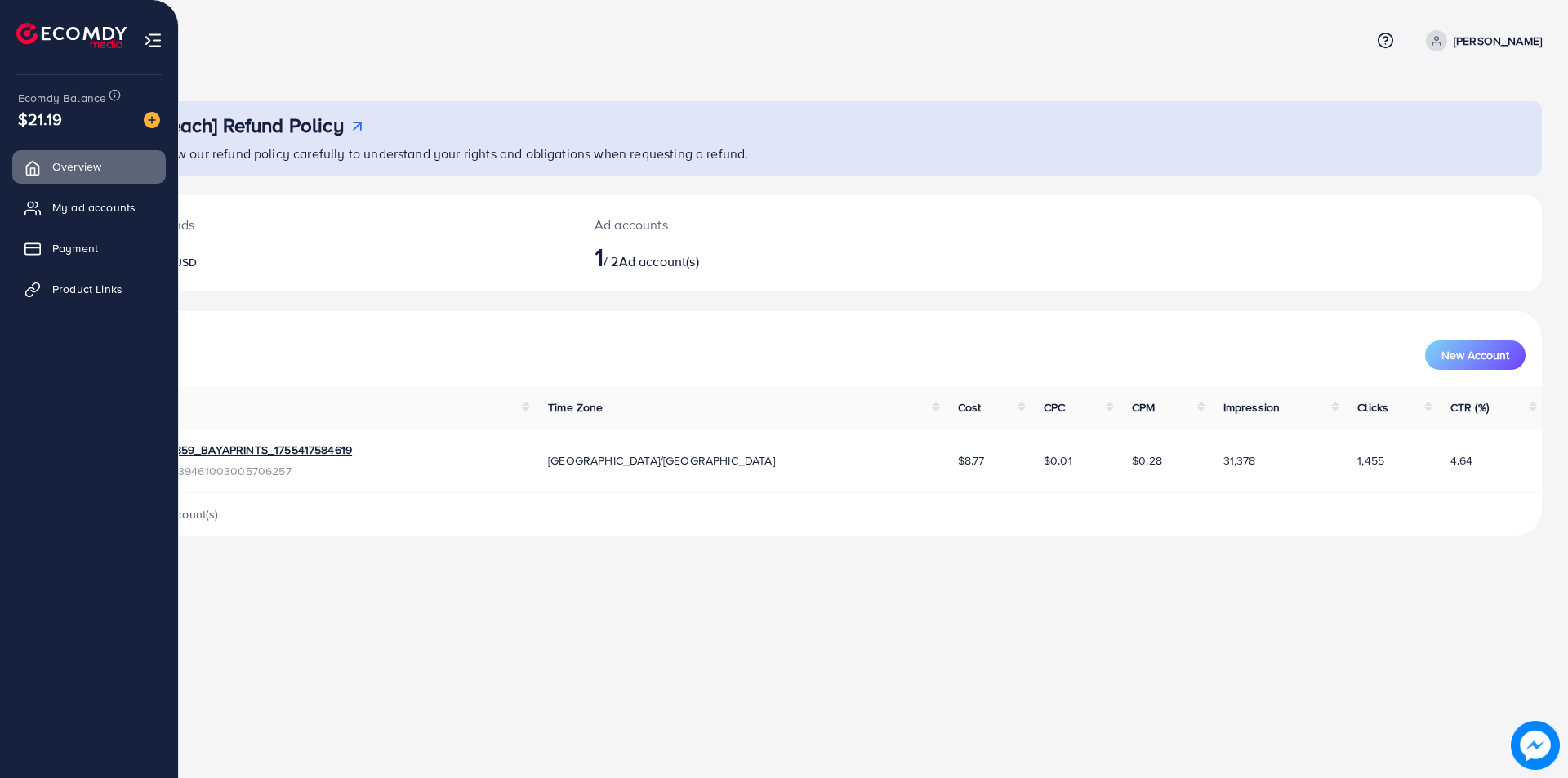
click at [57, 67] on li at bounding box center [78, 38] width 123 height 66
click at [109, 248] on link "Payment" at bounding box center [88, 248] width 153 height 32
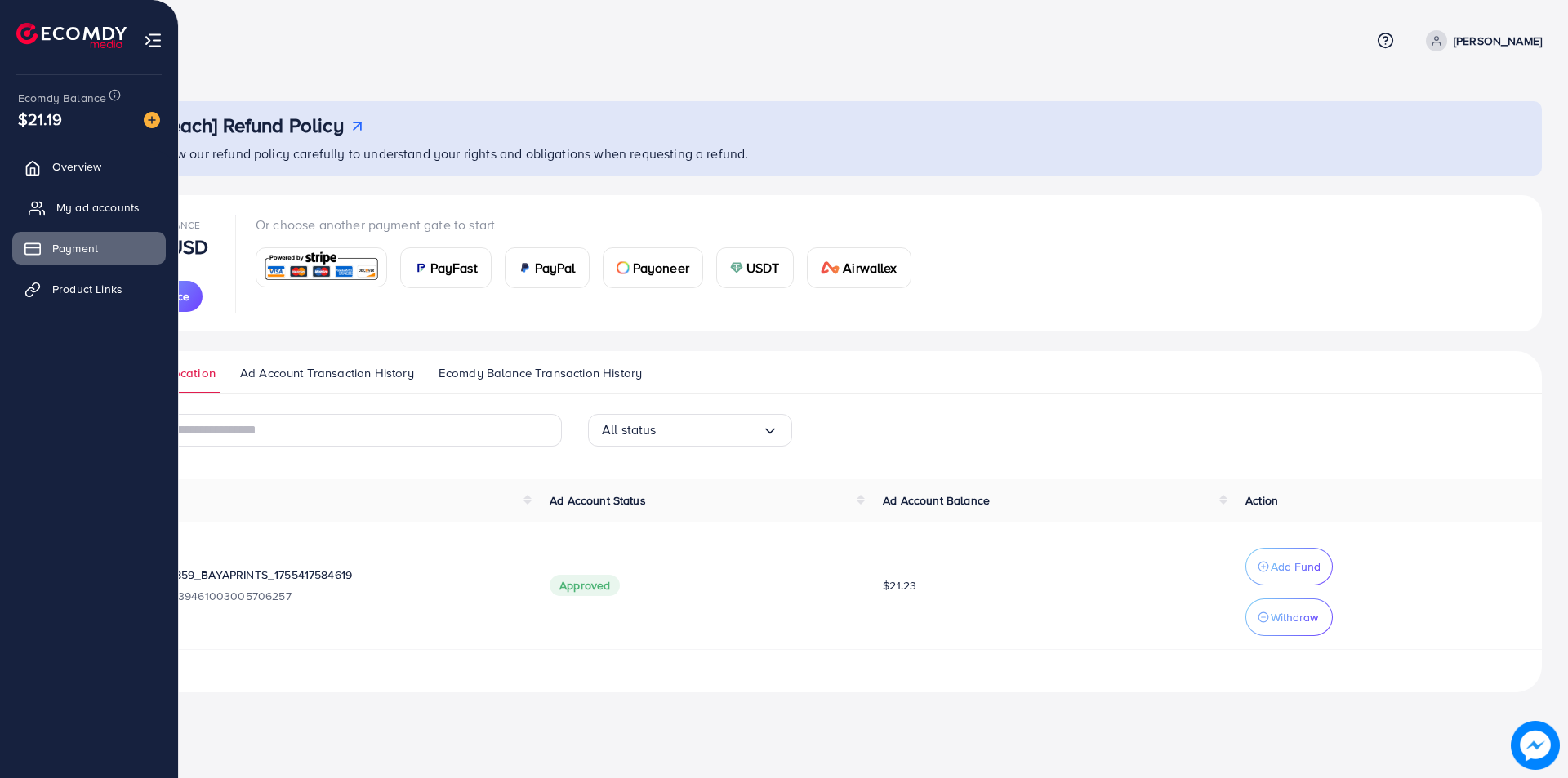
click at [114, 202] on span "My ad accounts" at bounding box center [97, 207] width 83 height 17
